Goal: Check status

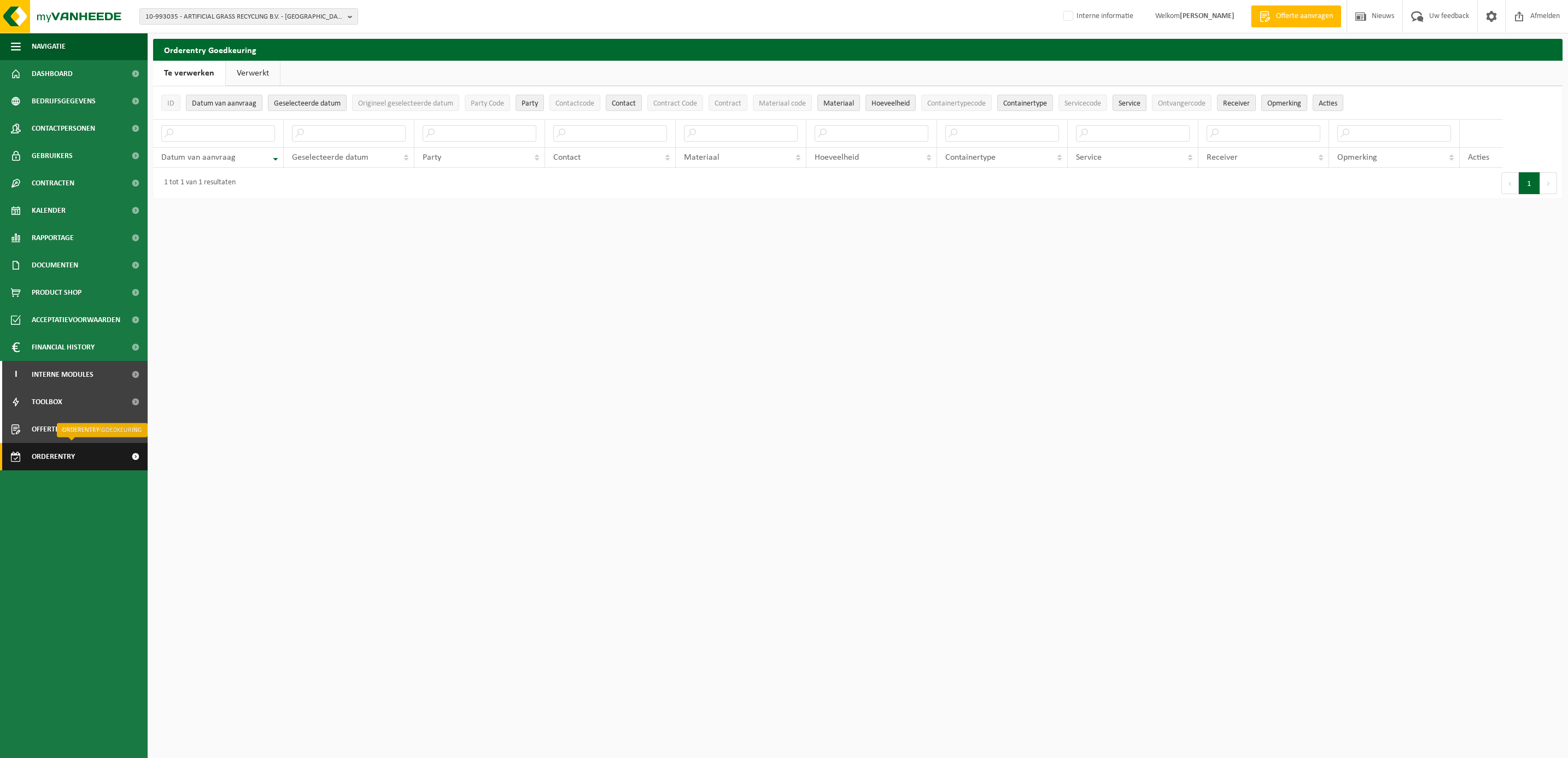
click at [54, 457] on span "Orderentry Goedkeuring" at bounding box center [78, 456] width 92 height 27
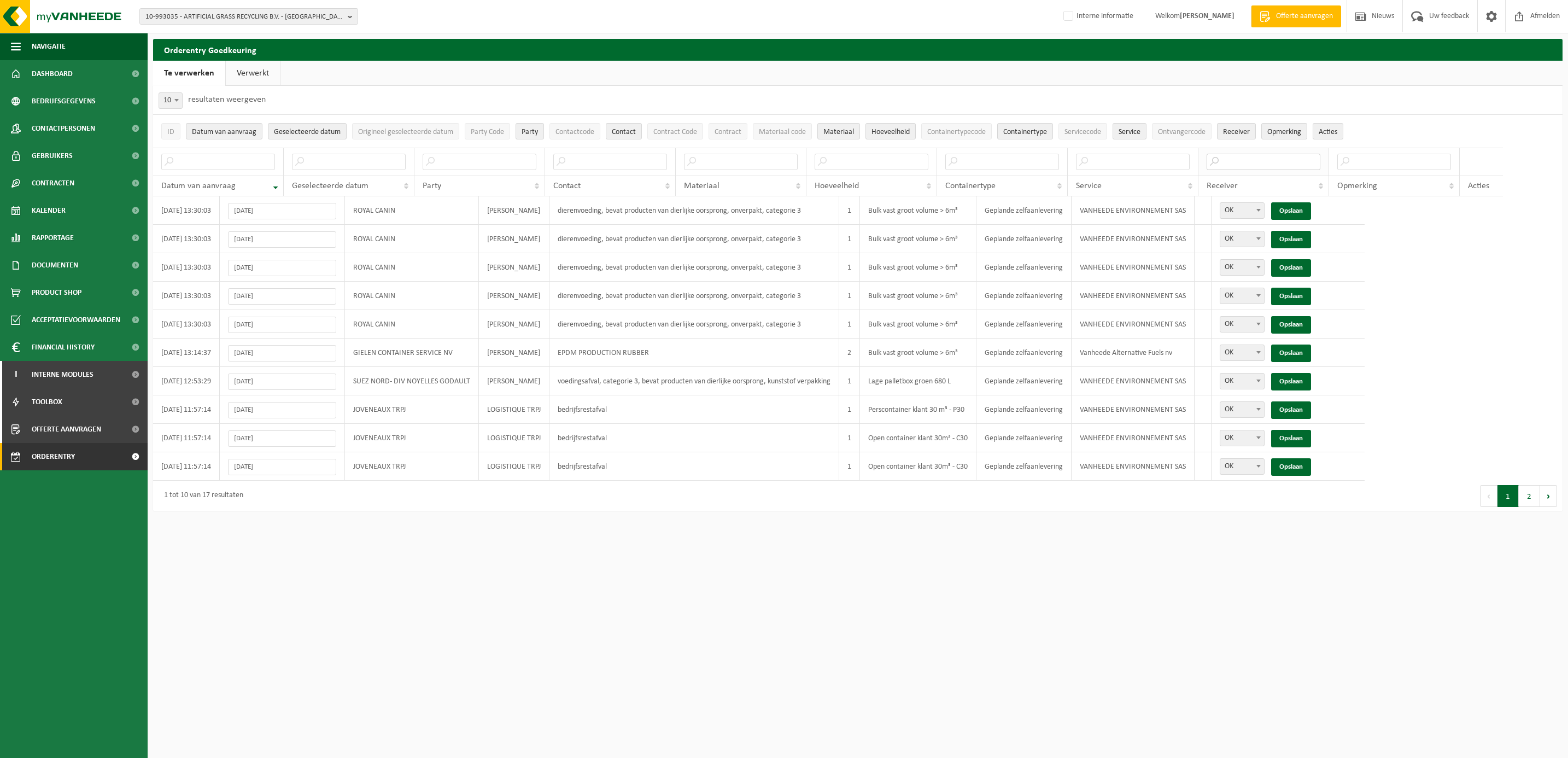
click at [1207, 157] on input "text" at bounding box center [1263, 161] width 113 height 16
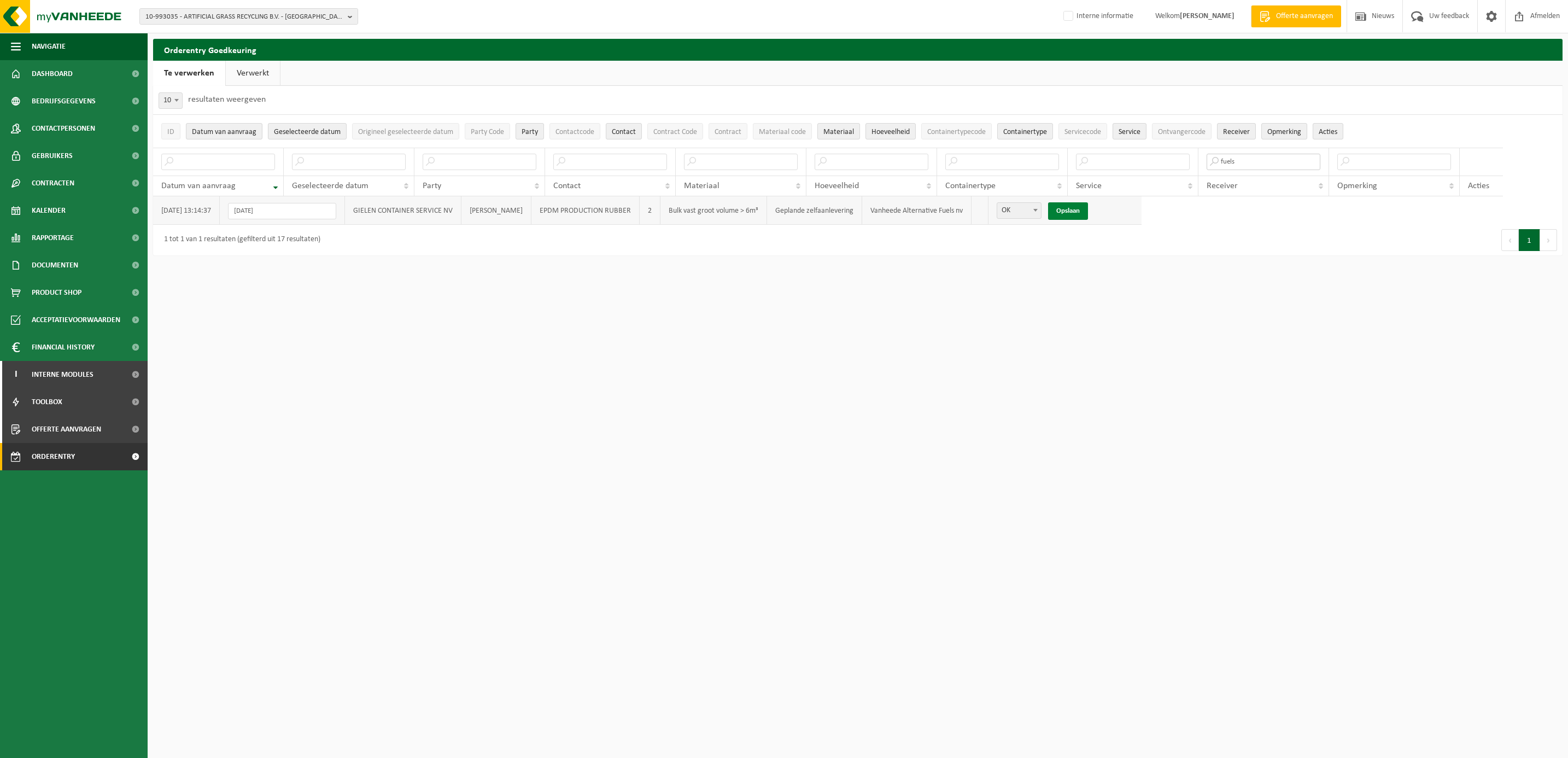
type input "fuels"
click at [1060, 208] on link "Opslaan" at bounding box center [1068, 211] width 40 height 17
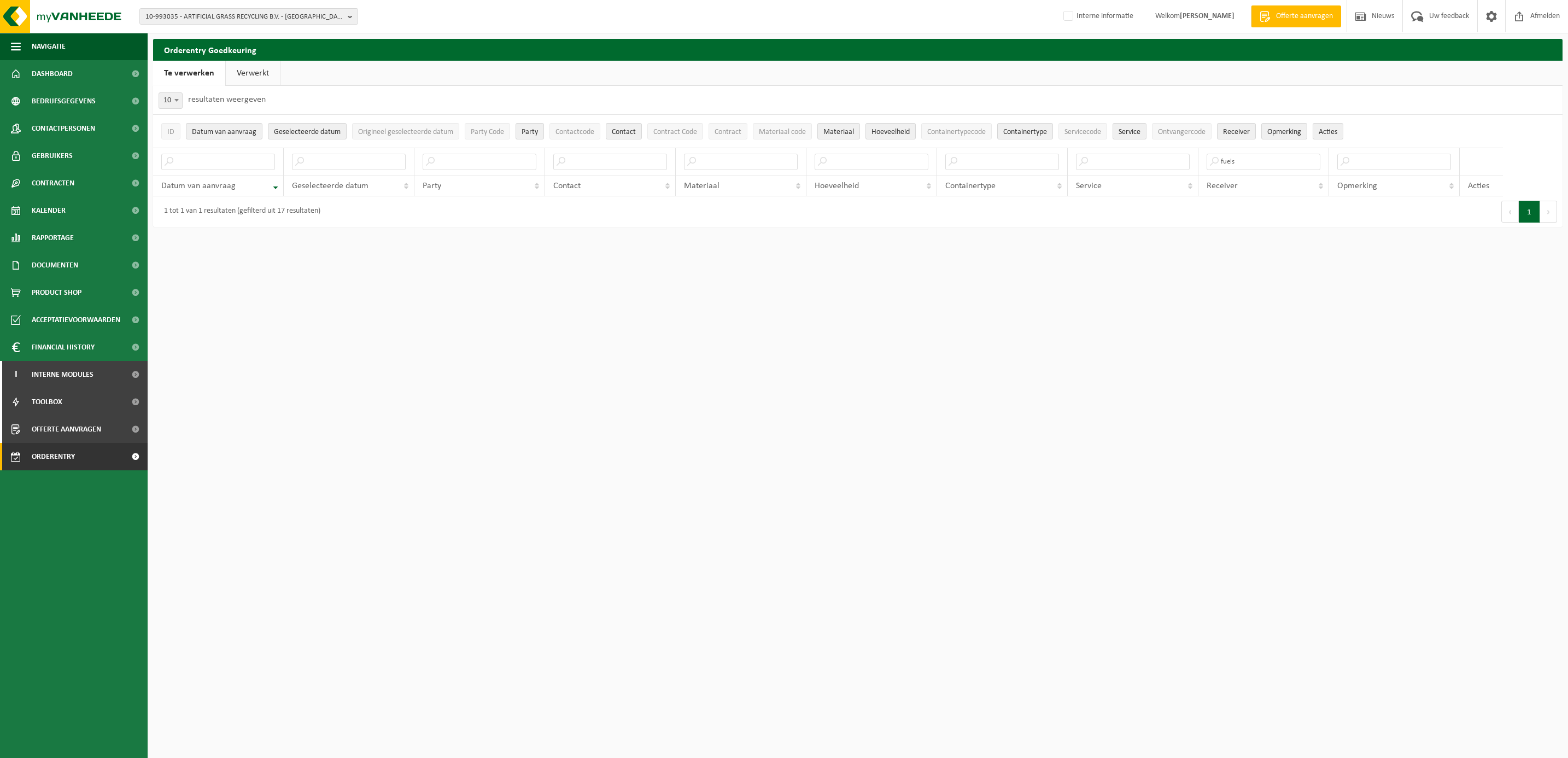
click at [255, 66] on link "Verwerkt" at bounding box center [253, 73] width 54 height 25
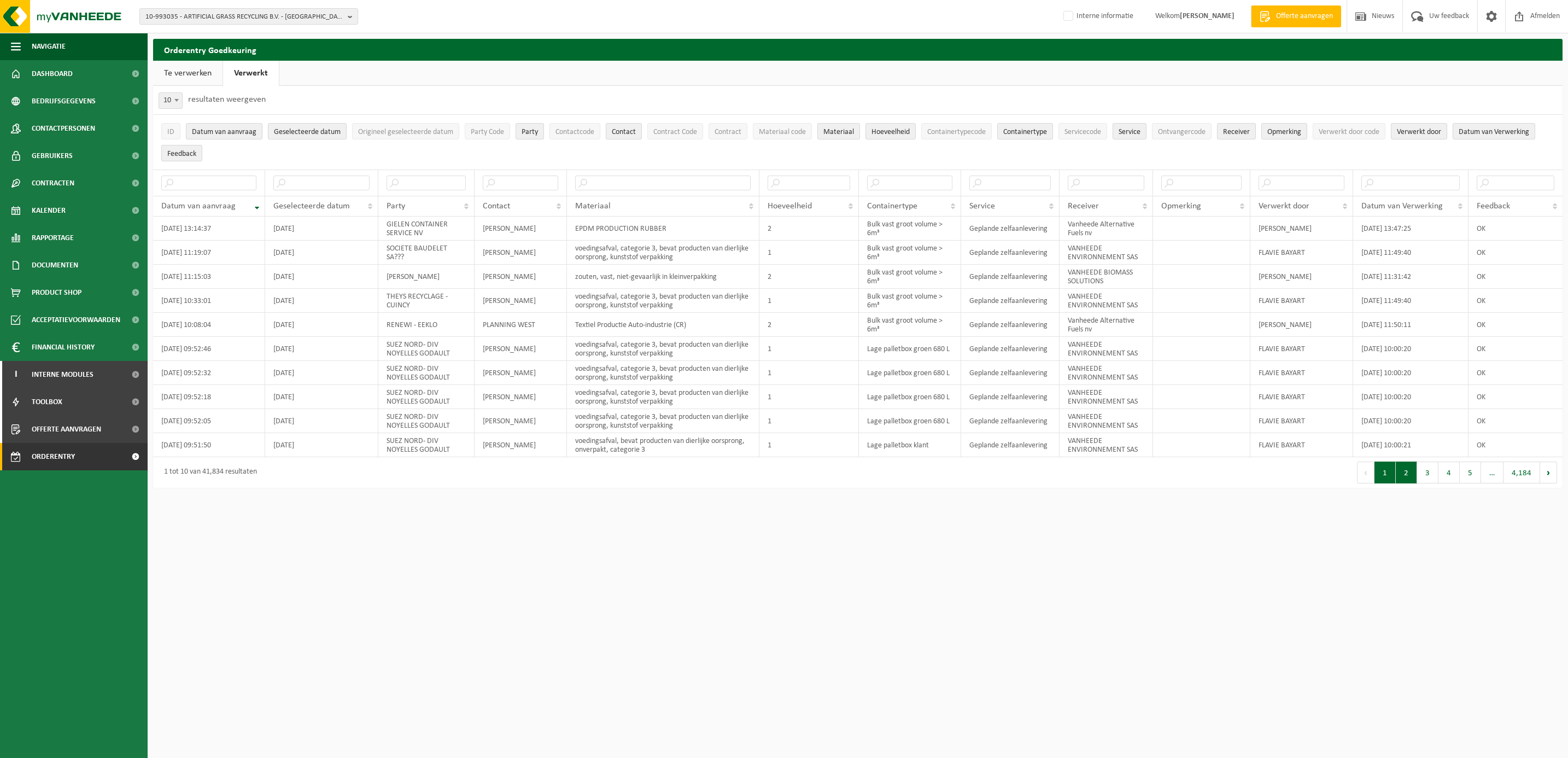
click at [1406, 477] on button "2" at bounding box center [1407, 472] width 21 height 22
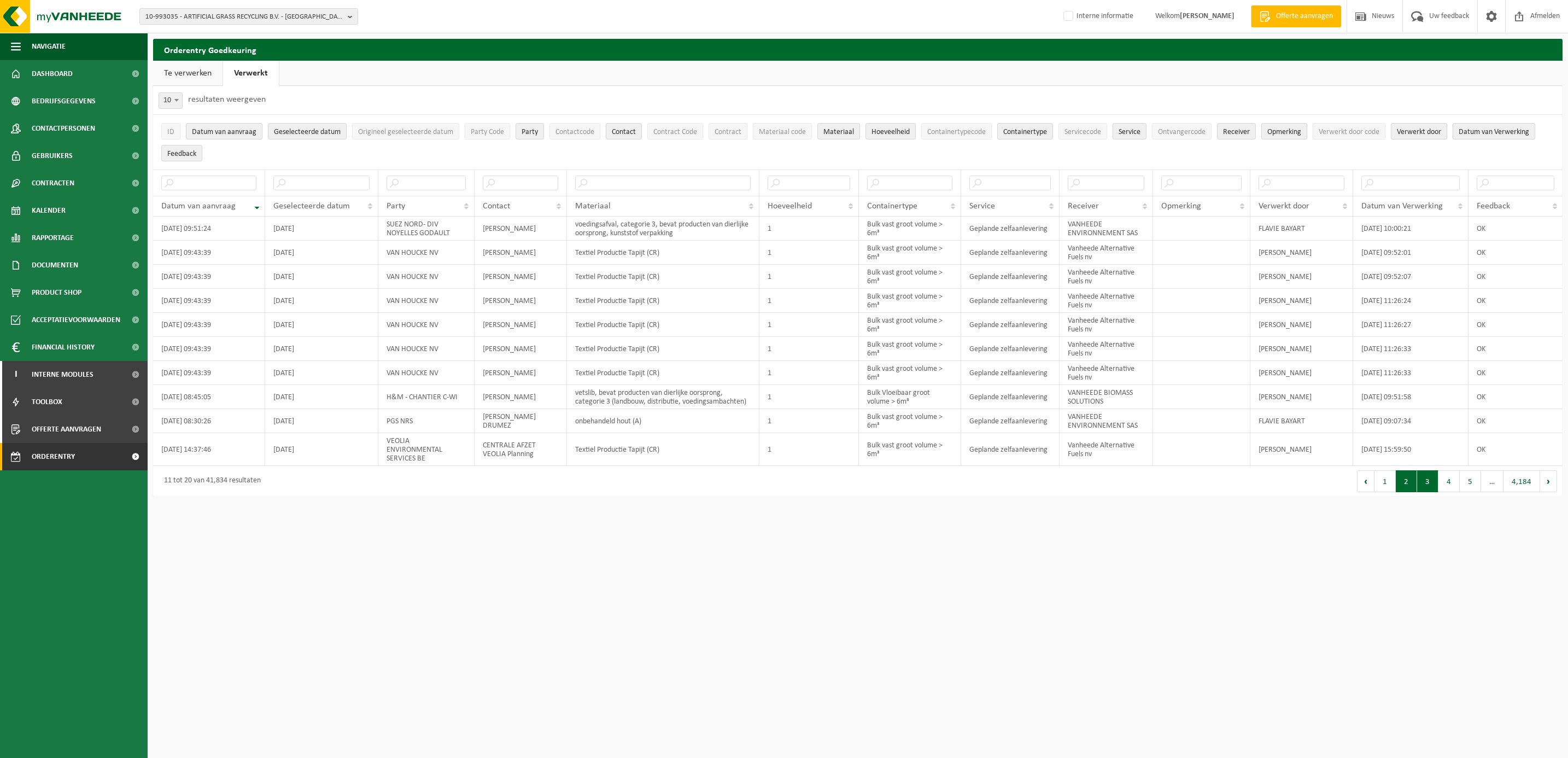
click at [1420, 481] on button "3" at bounding box center [1428, 480] width 21 height 22
